Goal: Transaction & Acquisition: Purchase product/service

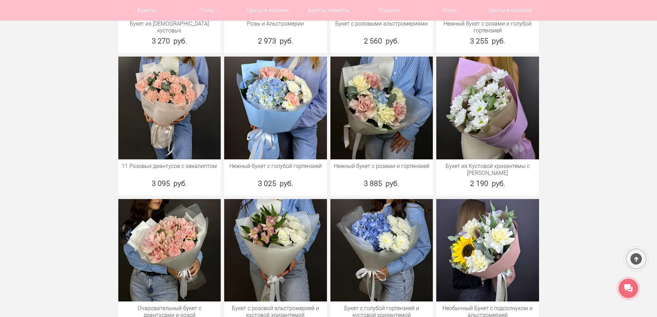
scroll to position [172, 0]
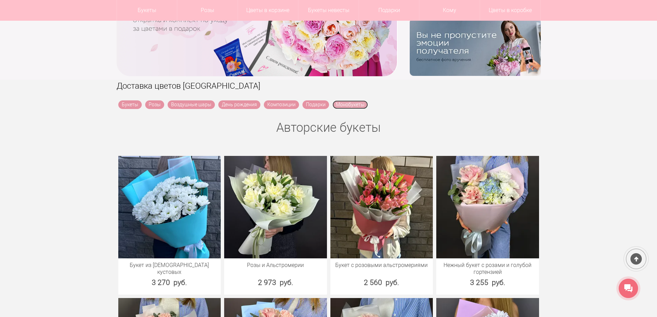
click at [356, 104] on link "Монобукеты" at bounding box center [350, 104] width 36 height 9
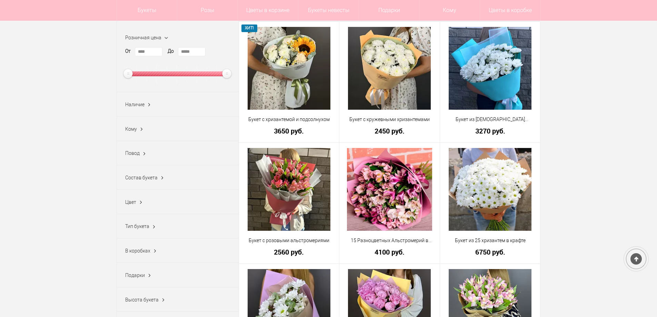
scroll to position [103, 0]
click at [139, 186] on div "Состав букета Альстромерия (15) Гвоздика (17) Гербера (51) Гортензия (41) Ирис …" at bounding box center [178, 177] width 122 height 24
click at [149, 180] on span "Состав букета" at bounding box center [141, 178] width 32 height 6
click at [136, 248] on link "Показать еще 8" at bounding box center [142, 248] width 35 height 6
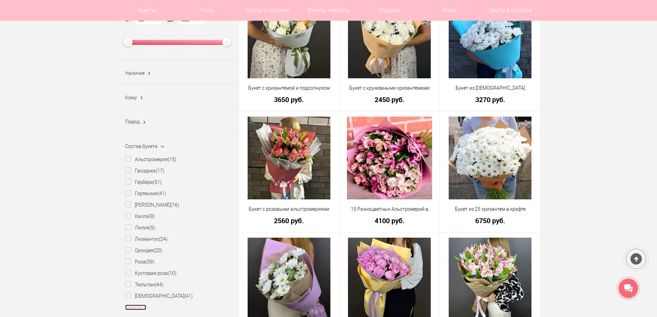
scroll to position [207, 0]
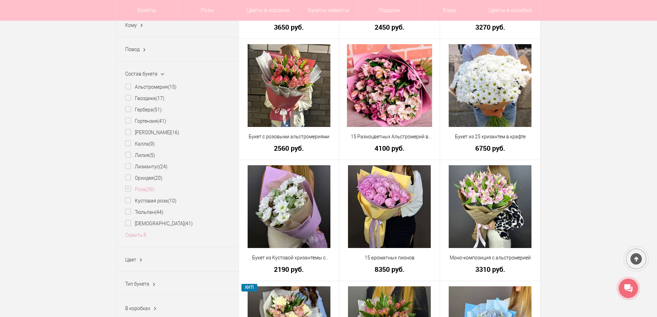
click at [129, 193] on label "Роза (39)" at bounding box center [139, 189] width 29 height 7
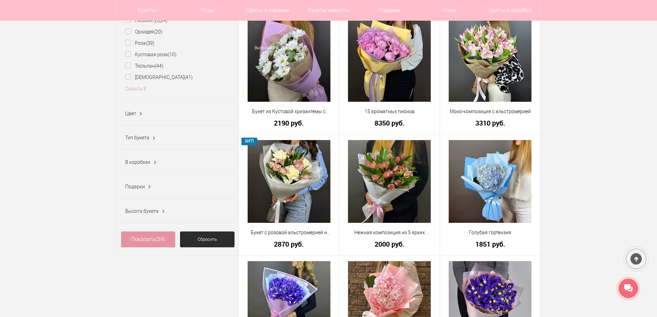
scroll to position [448, 0]
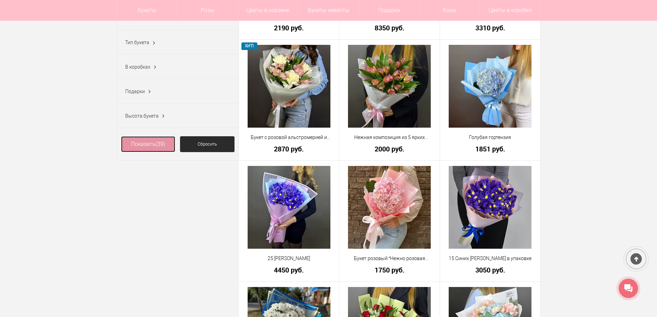
click at [157, 146] on span "(39)" at bounding box center [161, 144] width 10 height 7
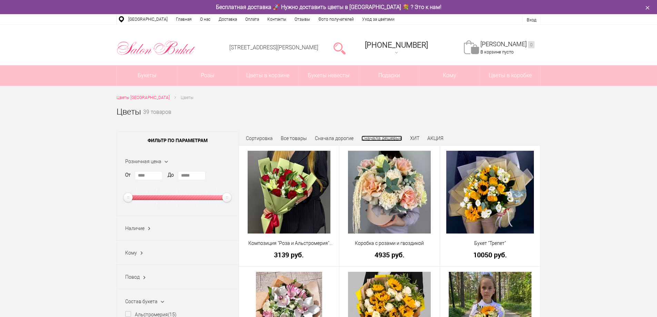
click at [385, 139] on link "Сначала дешевые" at bounding box center [381, 139] width 41 height 6
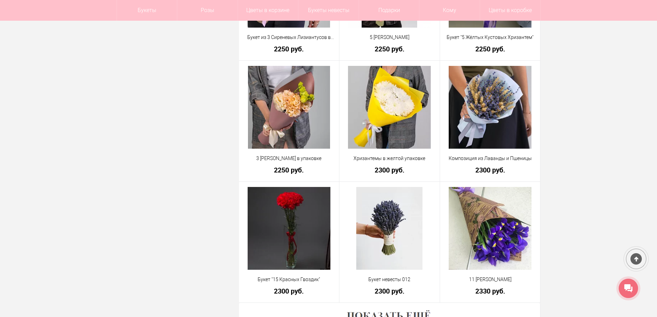
scroll to position [1966, 0]
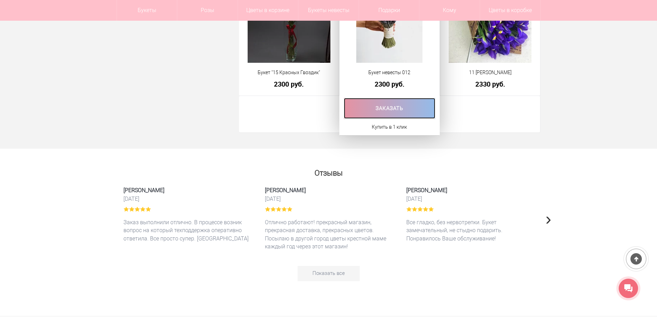
click at [412, 114] on link at bounding box center [389, 108] width 91 height 21
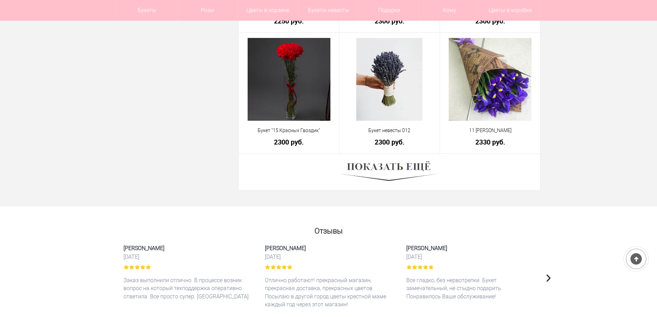
scroll to position [1883, 0]
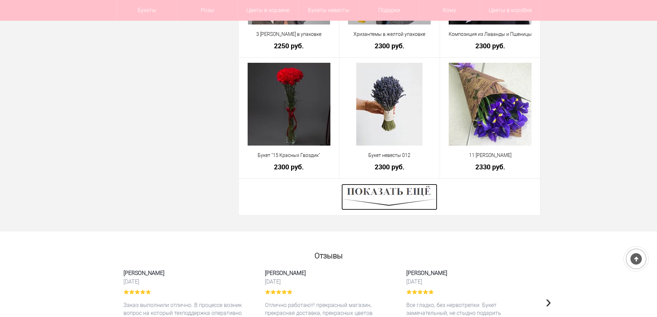
click at [385, 197] on img at bounding box center [389, 197] width 96 height 26
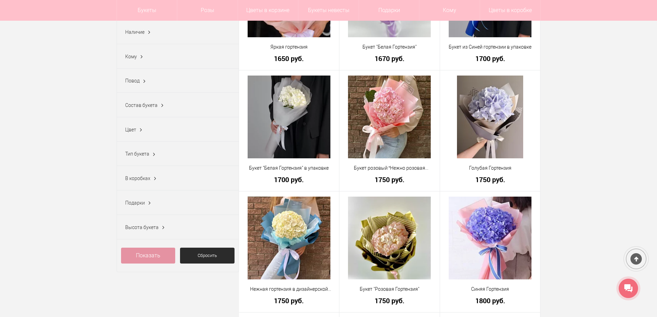
scroll to position [172, 0]
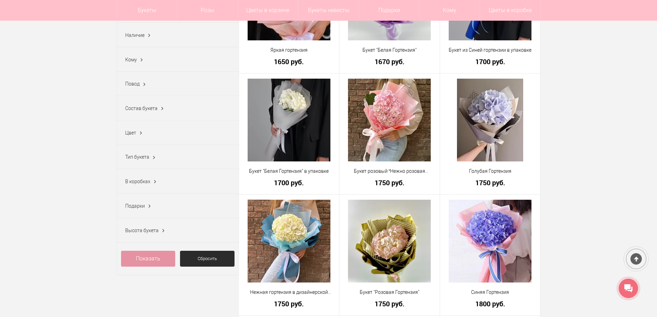
click at [148, 106] on div "Состав букета Альстромерия (15) Гвоздика (17) Гербера (51) Гортензия (41) Ирис …" at bounding box center [178, 108] width 122 height 24
click at [150, 111] on span "Состав букета" at bounding box center [141, 109] width 32 height 6
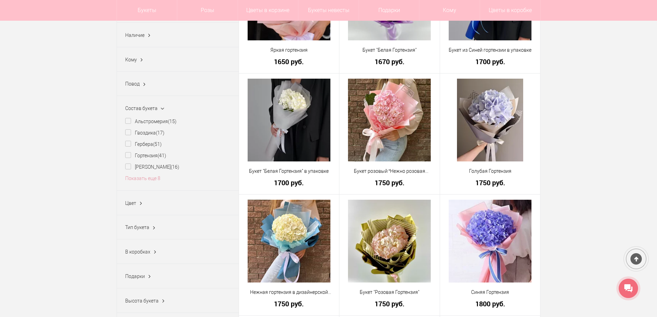
click at [145, 188] on div "Состав букета Альстромерия (15) Гвоздика (17) Гербера (51) Гортензия (41) Ирис …" at bounding box center [178, 143] width 122 height 95
click at [142, 178] on li "Показать еще 8" at bounding box center [177, 178] width 105 height 7
click at [144, 180] on link "Показать еще 8" at bounding box center [142, 179] width 35 height 6
click at [128, 227] on label "Роза (39)" at bounding box center [139, 223] width 29 height 7
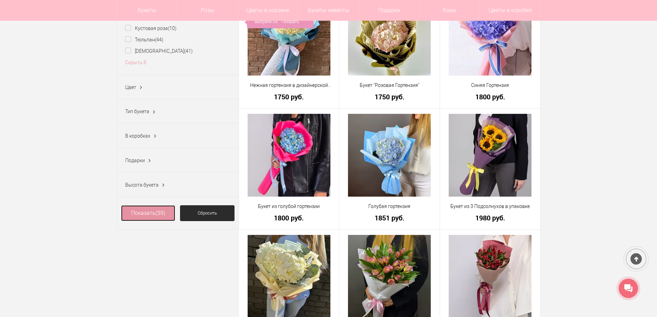
click at [157, 220] on link "Показать (39)" at bounding box center [148, 213] width 54 height 16
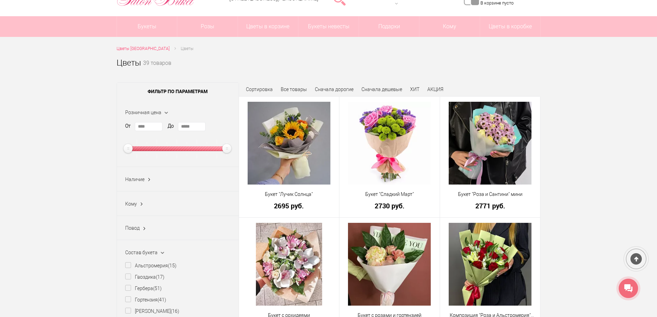
scroll to position [34, 0]
